Goal: Navigation & Orientation: Find specific page/section

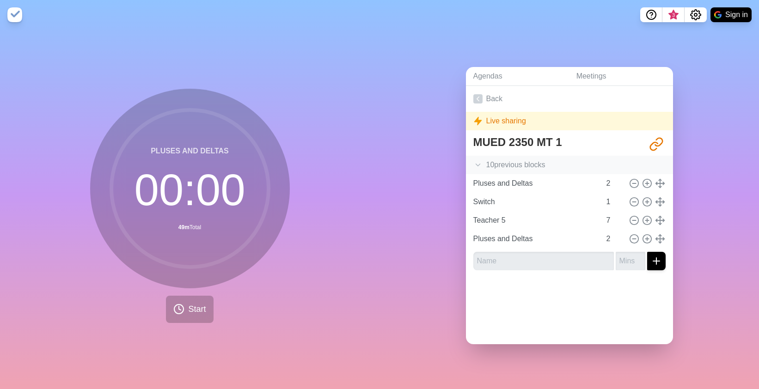
click at [478, 164] on icon at bounding box center [477, 164] width 9 height 9
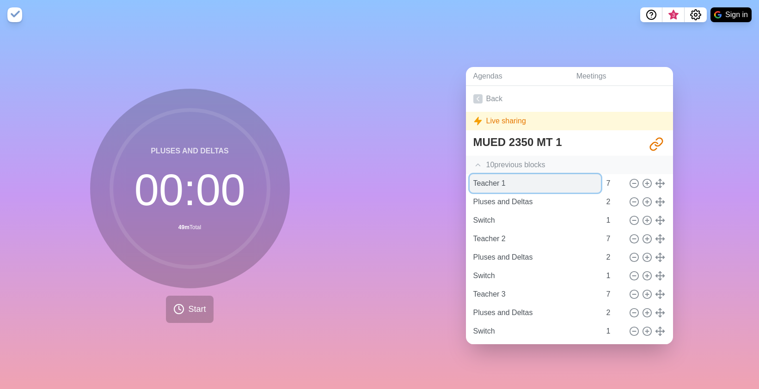
click at [482, 180] on input "Teacher 1" at bounding box center [535, 183] width 131 height 18
click at [480, 98] on icon at bounding box center [477, 98] width 9 height 9
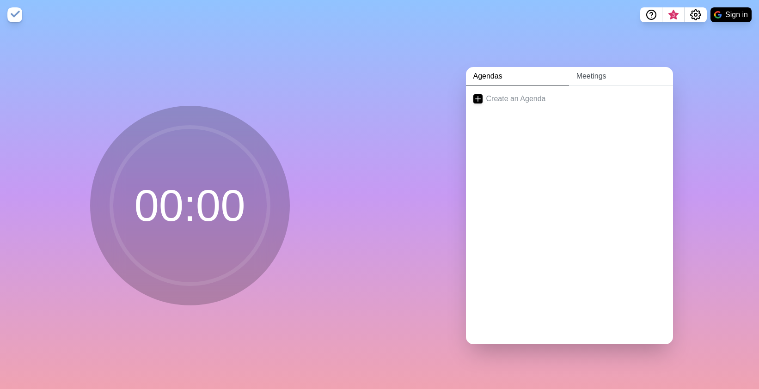
click at [588, 76] on link "Meetings" at bounding box center [621, 76] width 104 height 19
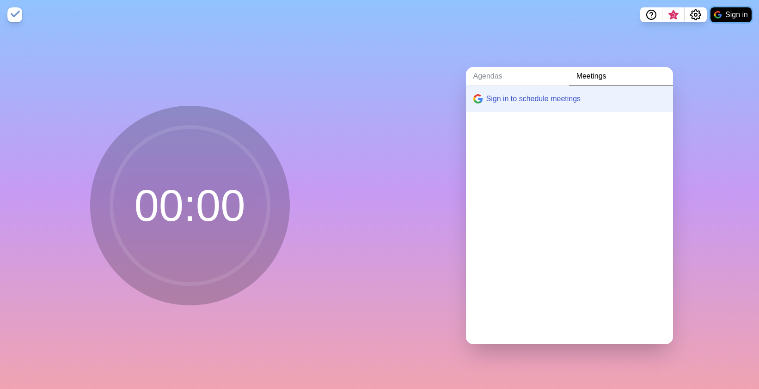
click at [736, 16] on button "Sign in" at bounding box center [730, 14] width 41 height 15
click at [696, 13] on icon "Settings" at bounding box center [695, 14] width 11 height 11
click at [732, 58] on div "Agendas Meetings Sign in to schedule meetings" at bounding box center [570, 210] width 380 height 360
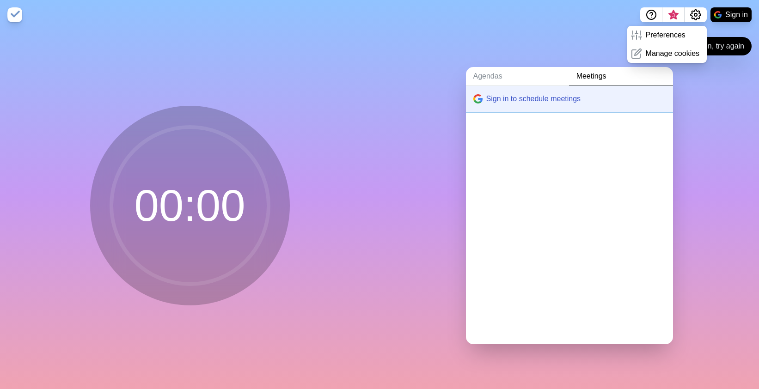
click at [544, 98] on button "Sign in to schedule meetings" at bounding box center [569, 99] width 207 height 26
